Goal: Task Accomplishment & Management: Manage account settings

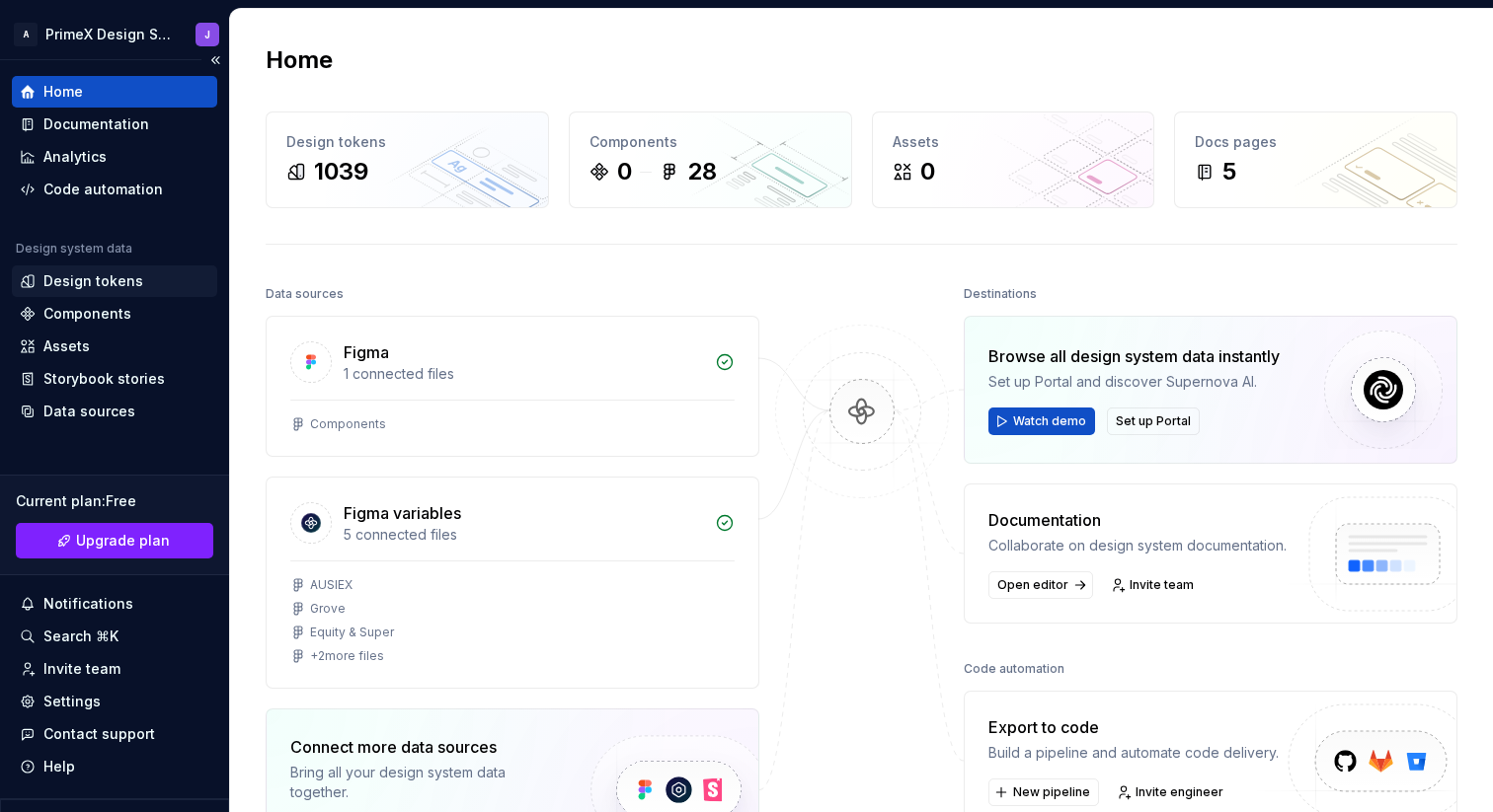
click at [127, 273] on div "Design tokens" at bounding box center [93, 281] width 99 height 20
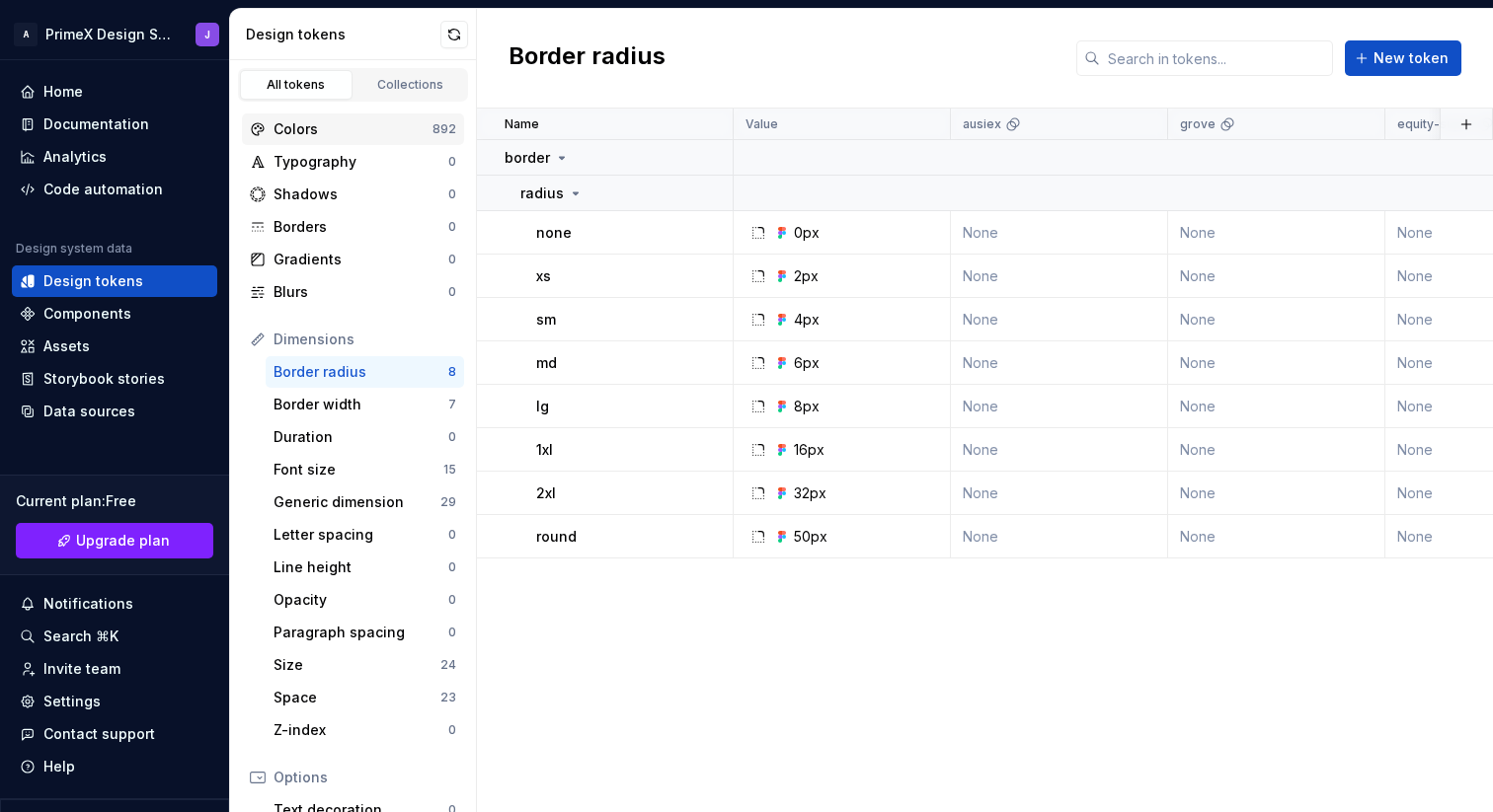
click at [353, 129] on div "Colors" at bounding box center [353, 129] width 159 height 20
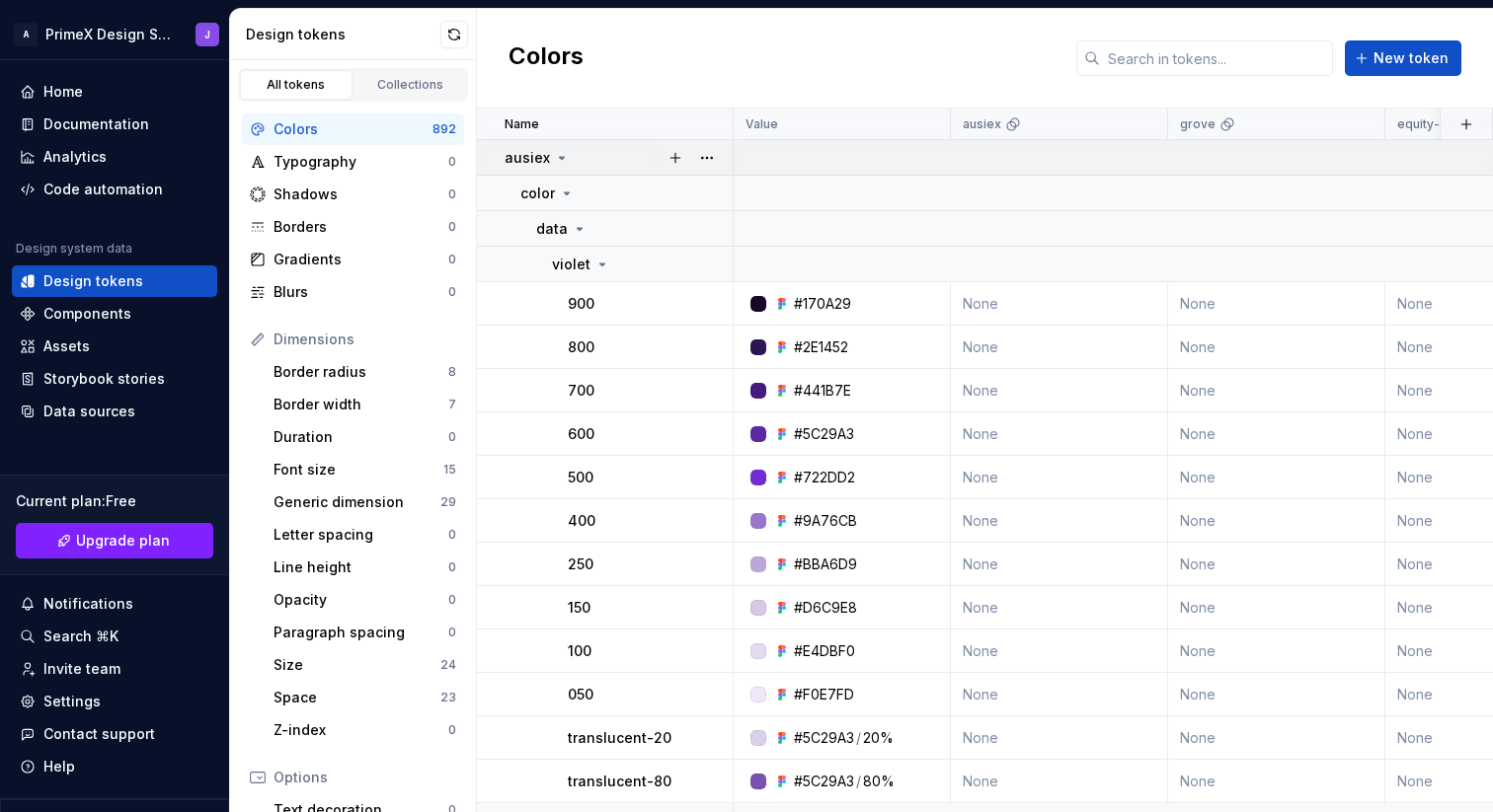
click at [561, 157] on icon at bounding box center [562, 158] width 16 height 16
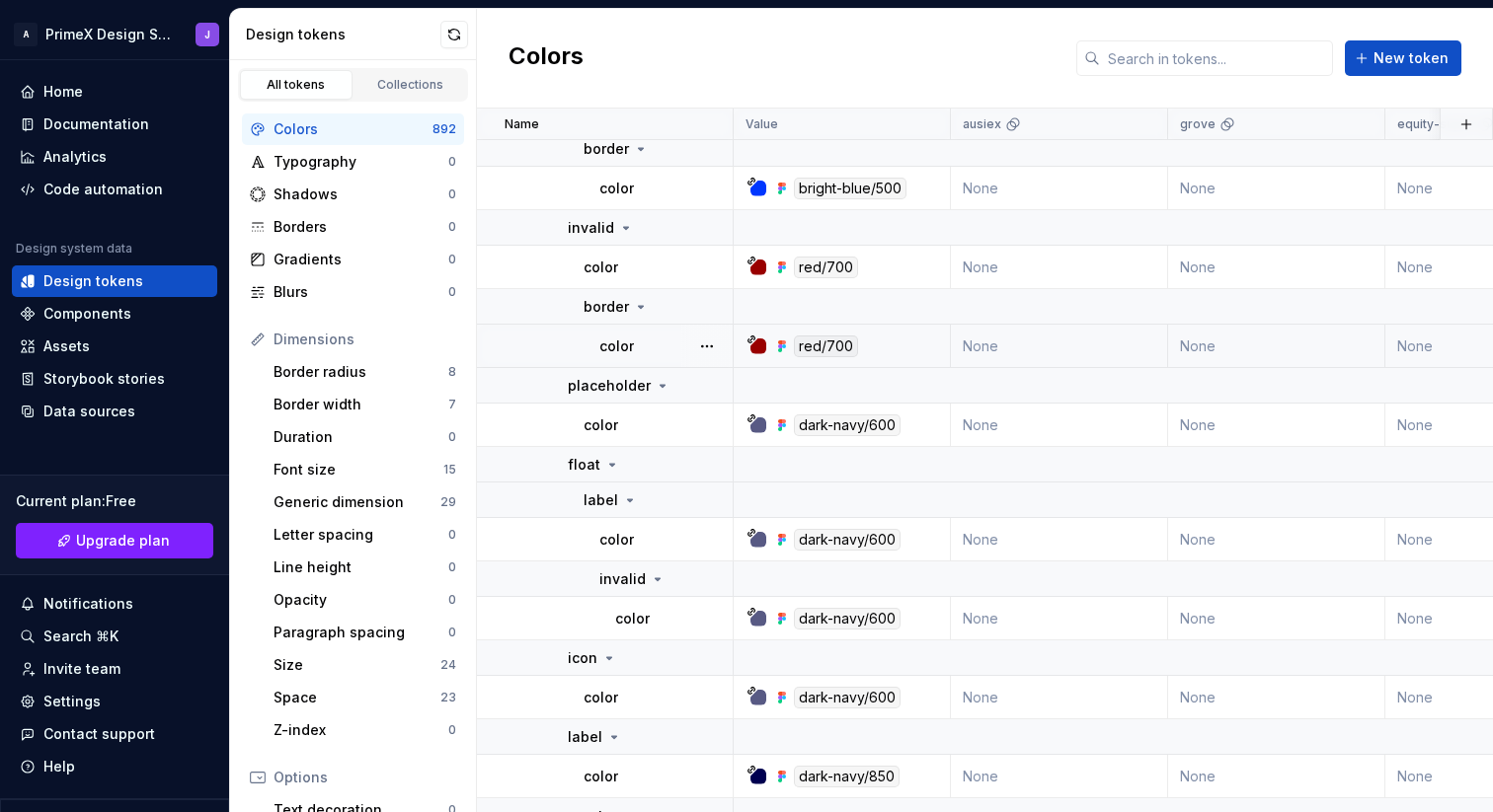
scroll to position [1677, 0]
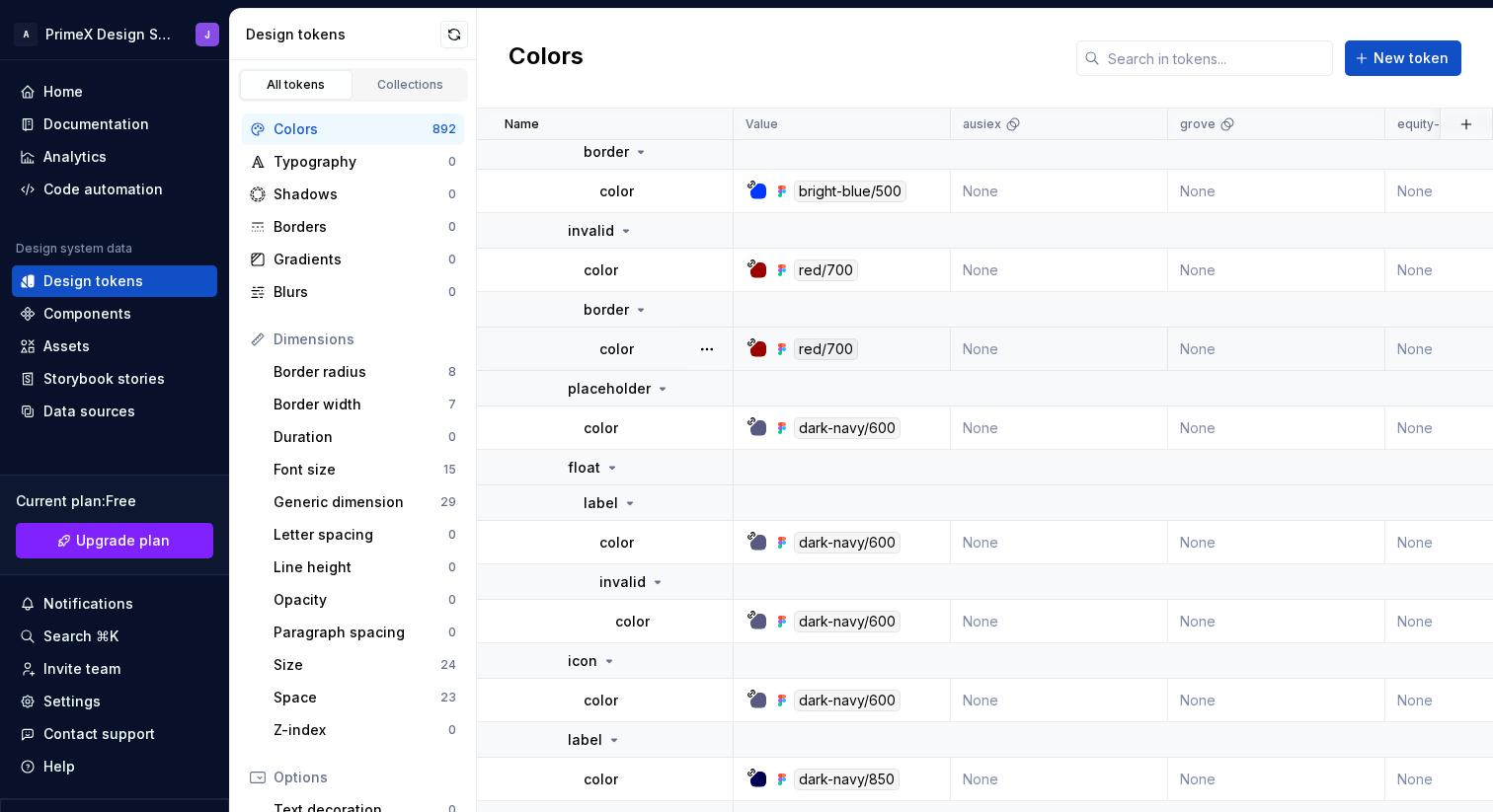
click at [820, 348] on div "red/700" at bounding box center [826, 350] width 65 height 22
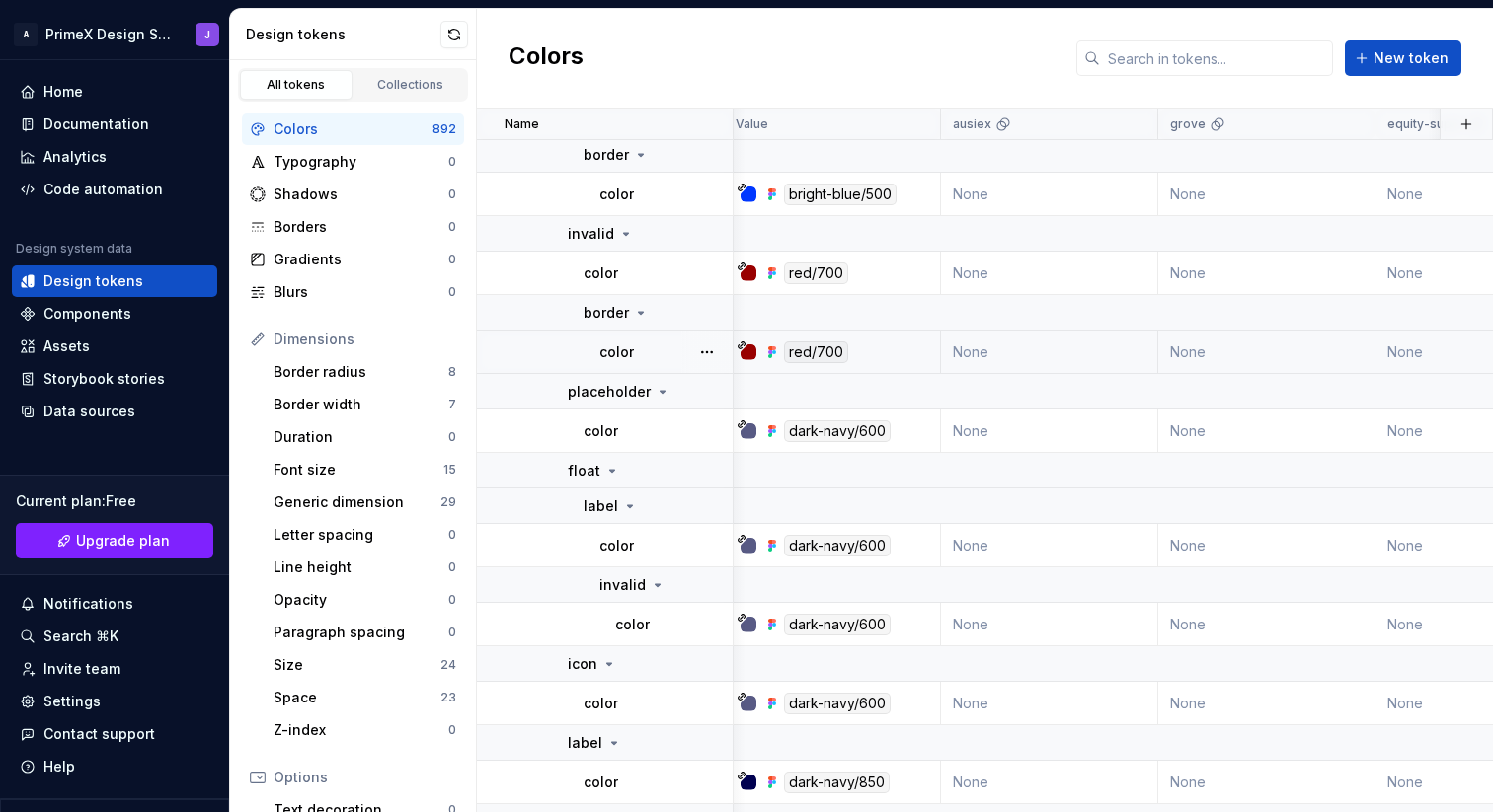
click at [820, 348] on div "red/700" at bounding box center [816, 353] width 65 height 22
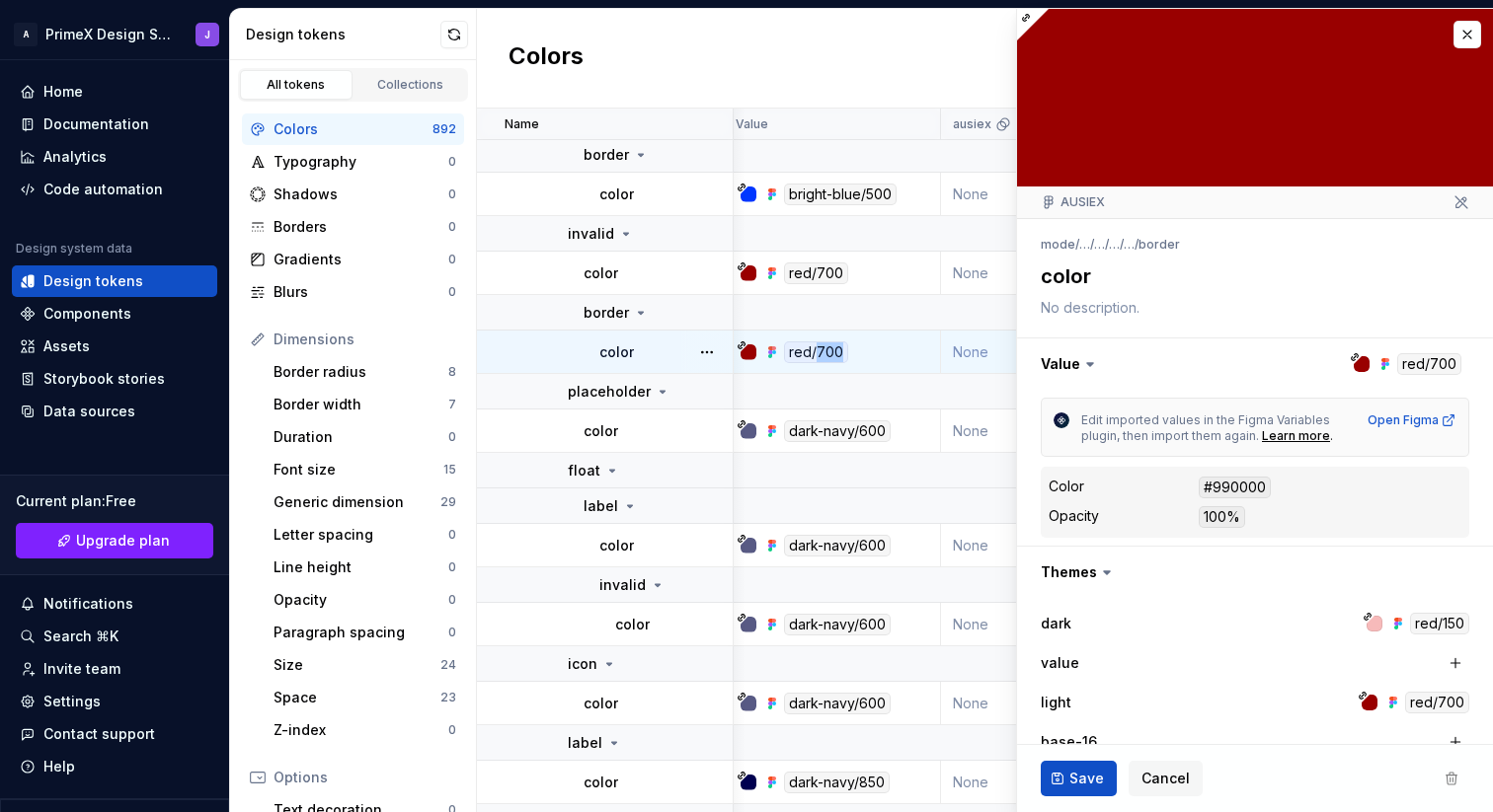
type textarea "*"
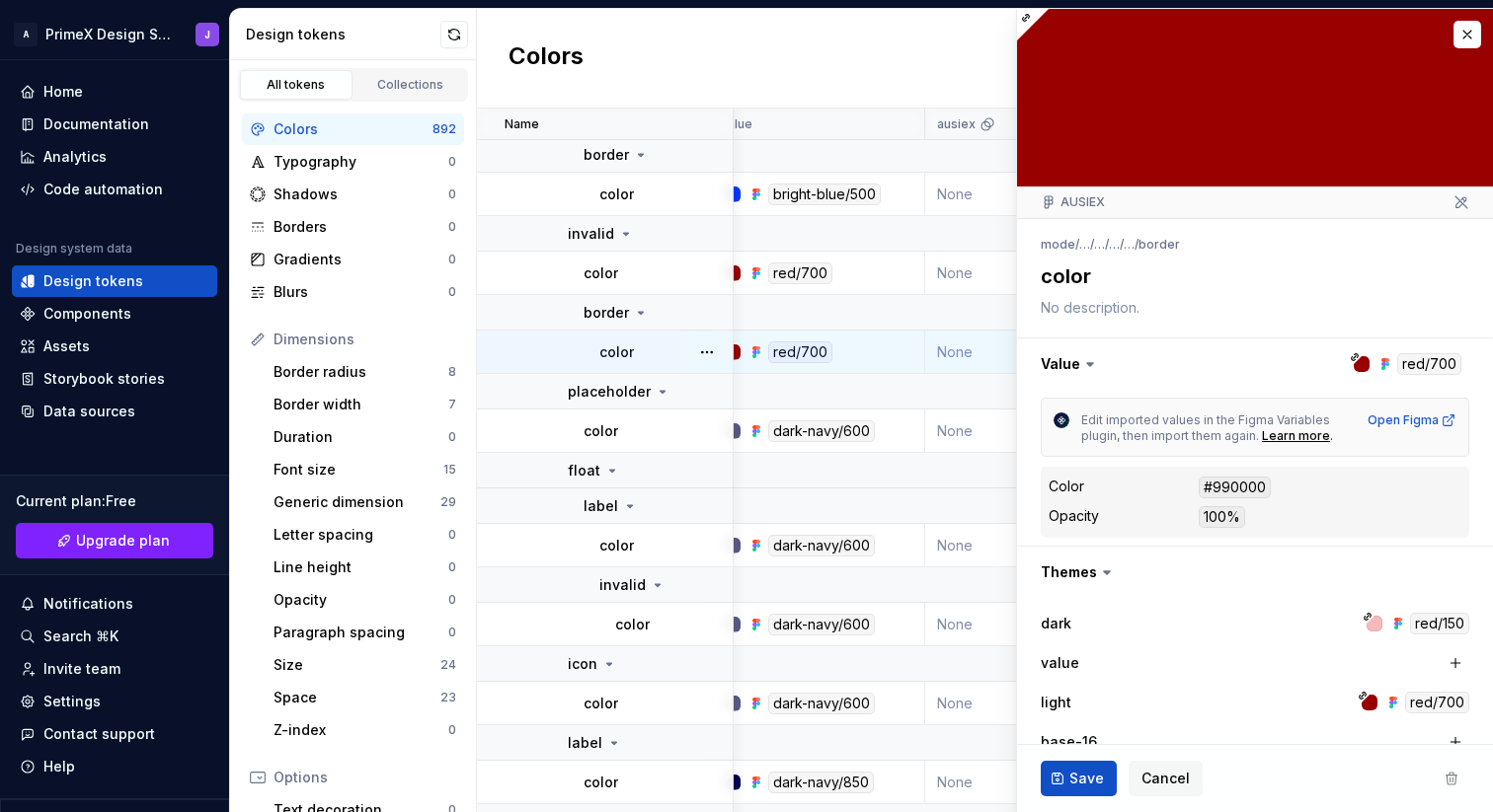
click at [1327, 250] on div "mode / … / … / … / … / border" at bounding box center [1254, 244] width 428 height 28
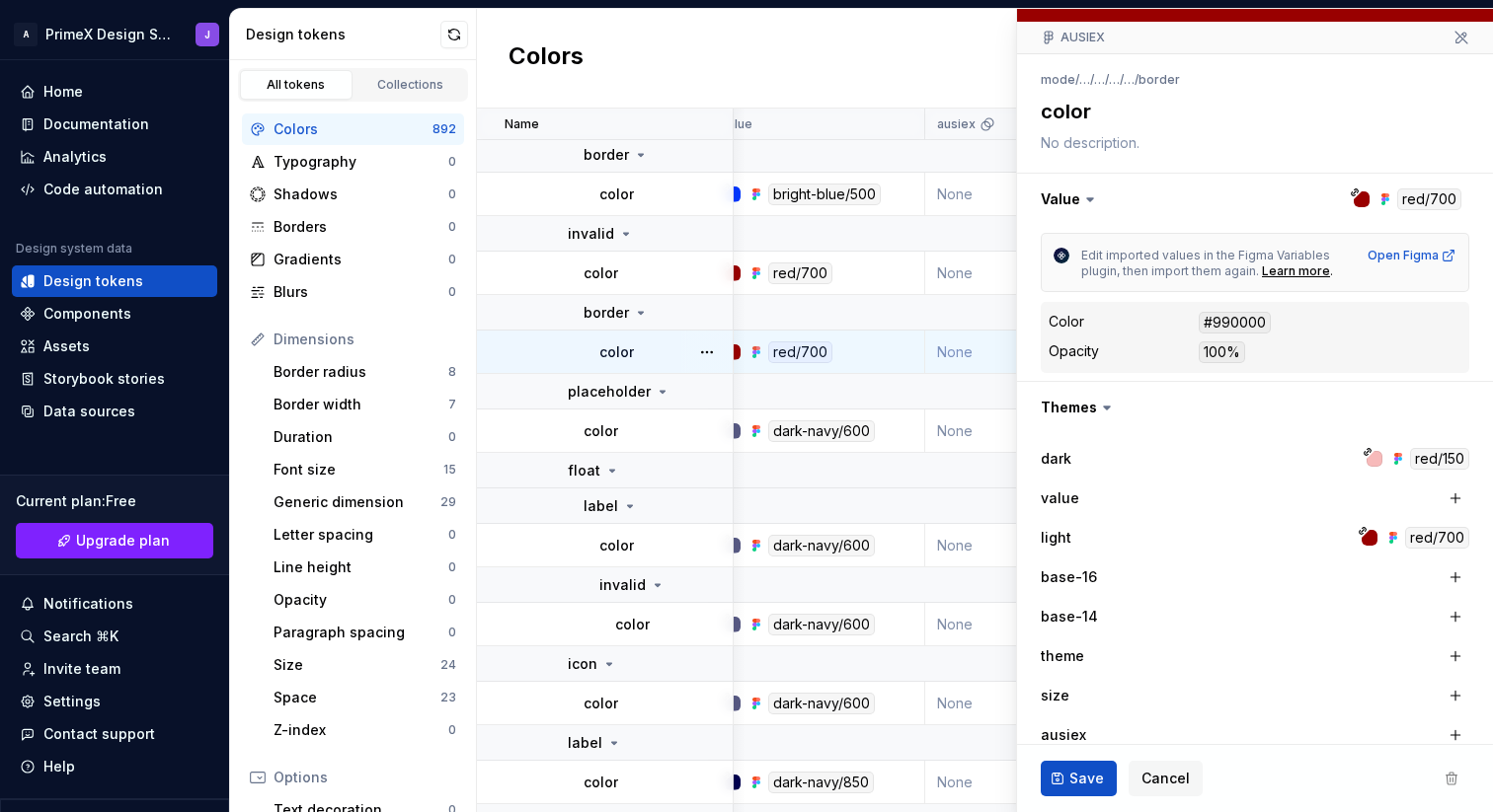
scroll to position [0, 0]
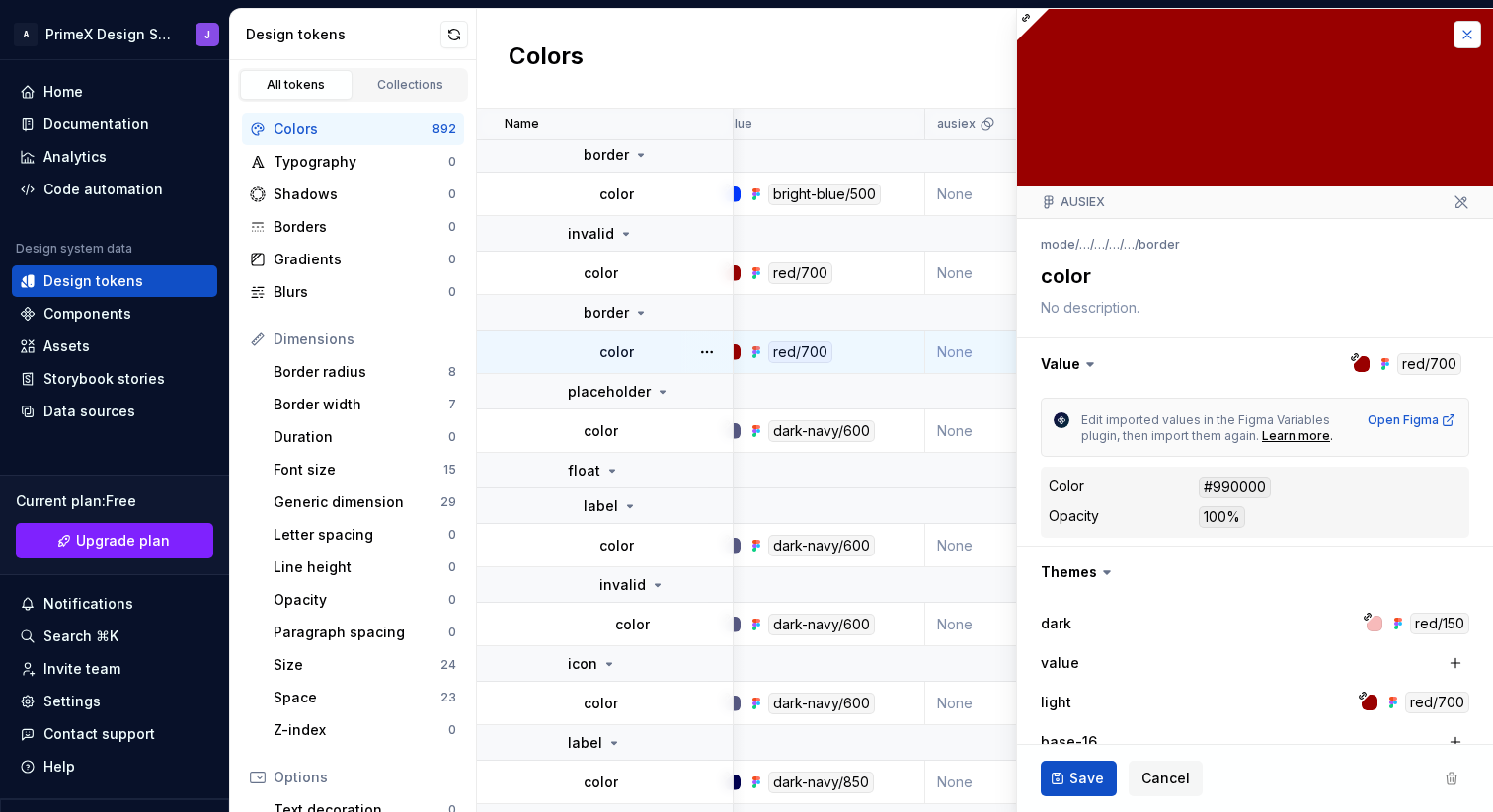
click at [1460, 35] on button "button" at bounding box center [1467, 35] width 28 height 28
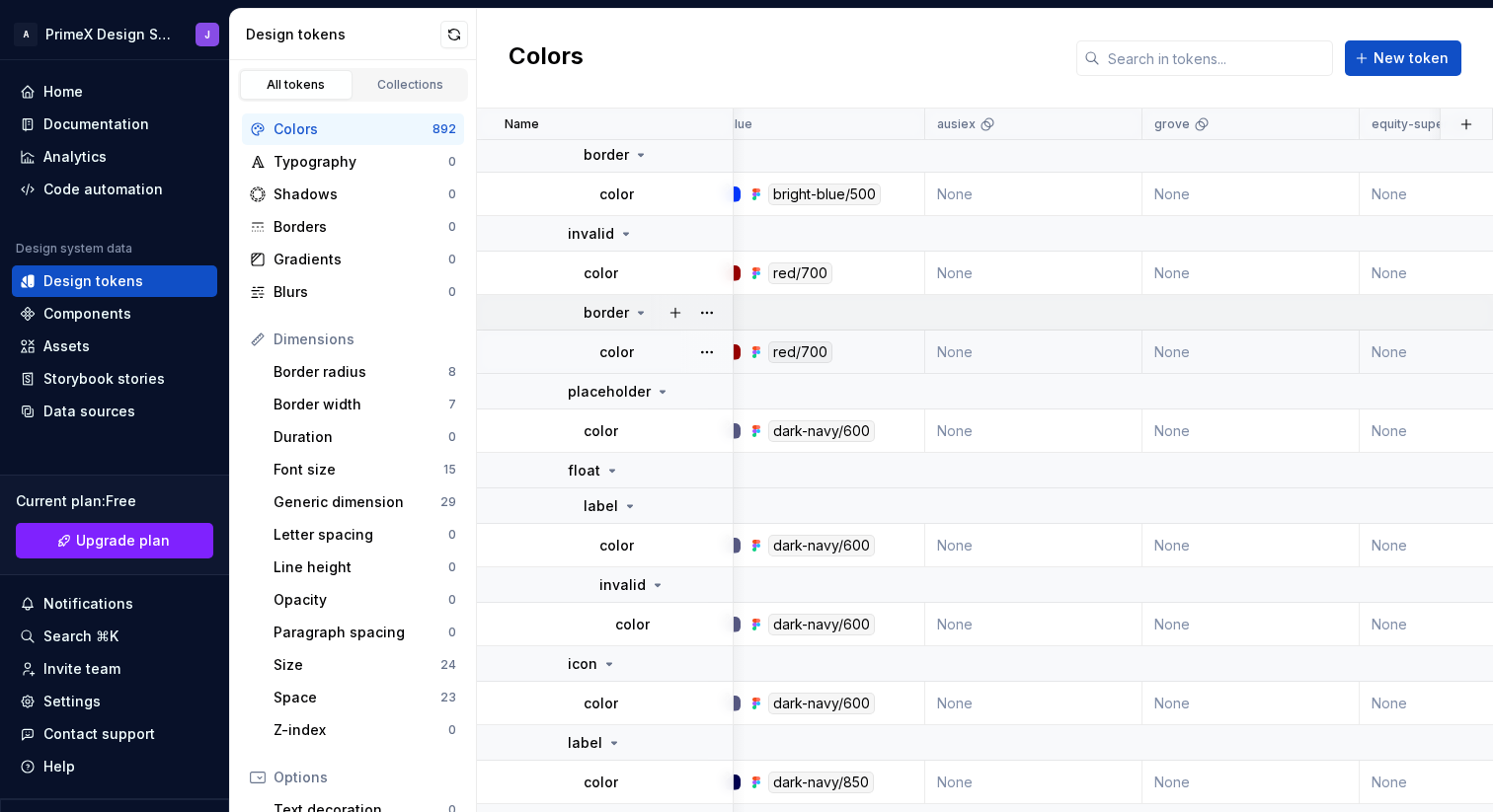
scroll to position [1674, 0]
